Goal: Find specific page/section: Find specific page/section

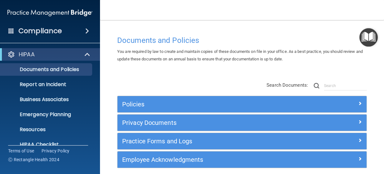
click at [48, 59] on div "HIPAA" at bounding box center [50, 54] width 100 height 12
click at [86, 54] on span at bounding box center [87, 54] width 5 height 7
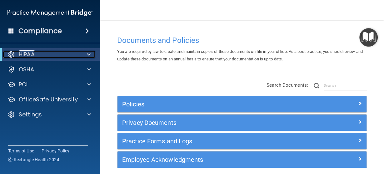
click at [86, 54] on div at bounding box center [87, 54] width 15 height 7
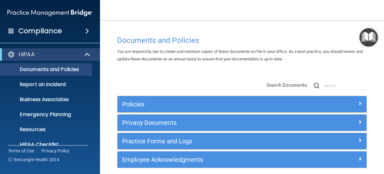
drag, startPoint x: 167, startPoint y: 57, endPoint x: 137, endPoint y: 50, distance: 31.1
click at [137, 50] on span "You are required by law to create and maintain copies of these documents on fil…" at bounding box center [240, 55] width 246 height 12
click at [10, 29] on span at bounding box center [11, 31] width 6 height 6
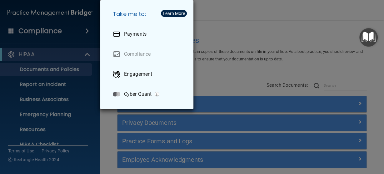
click at [229, 29] on div "Take me to: Payments Compliance Engagement Cyber Quant" at bounding box center [192, 87] width 384 height 174
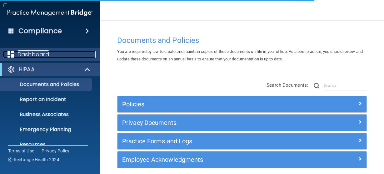
click at [41, 56] on p "Dashboard" at bounding box center [33, 54] width 32 height 7
